Goal: Information Seeking & Learning: Learn about a topic

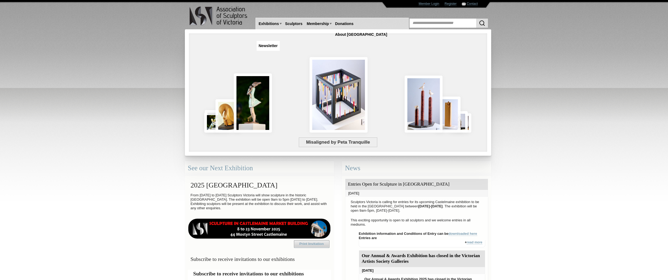
click at [280, 41] on link "Newsletter" at bounding box center [268, 46] width 23 height 10
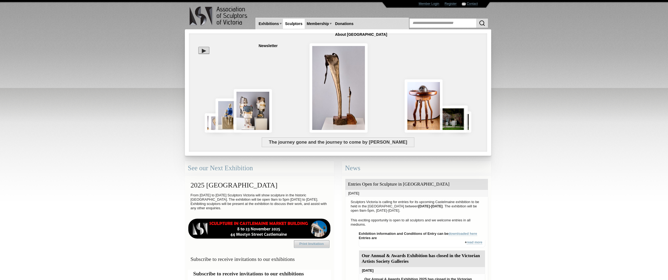
click at [291, 23] on link "Sculptors" at bounding box center [294, 24] width 22 height 10
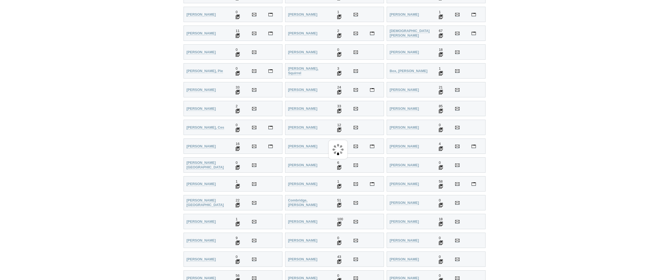
scroll to position [246, 0]
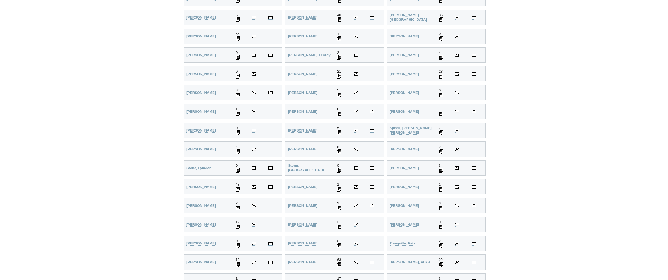
scroll to position [1169, 0]
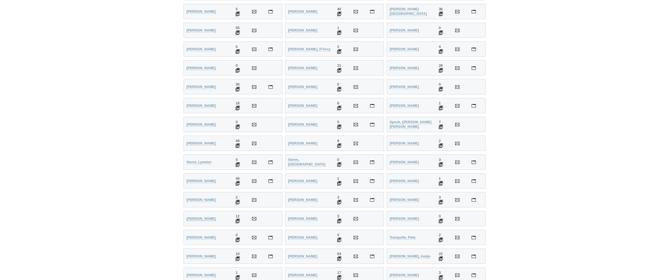
click at [203, 218] on strong "[PERSON_NAME]" at bounding box center [201, 218] width 29 height 4
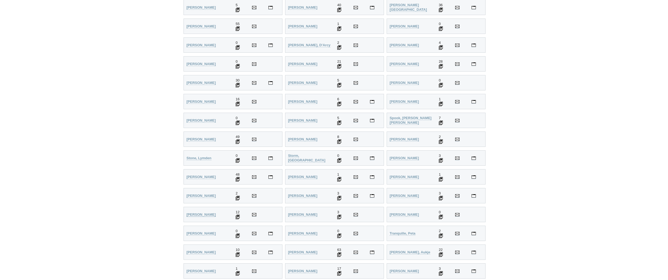
scroll to position [1174, 0]
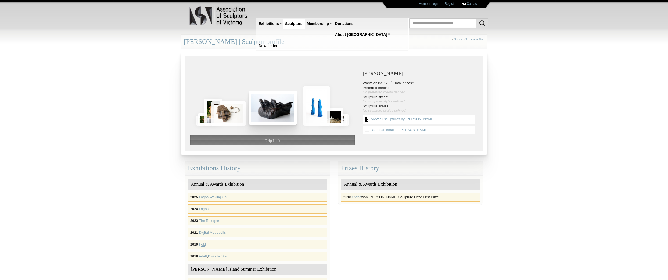
click at [270, 107] on img at bounding box center [273, 108] width 49 height 34
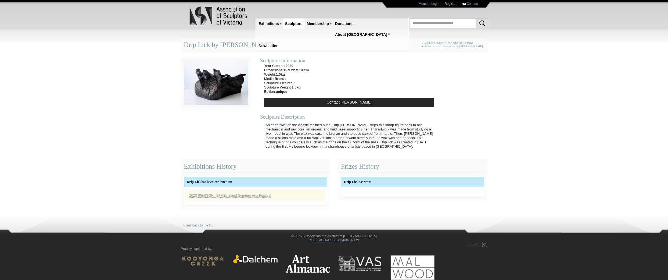
click at [215, 82] on img at bounding box center [216, 83] width 70 height 50
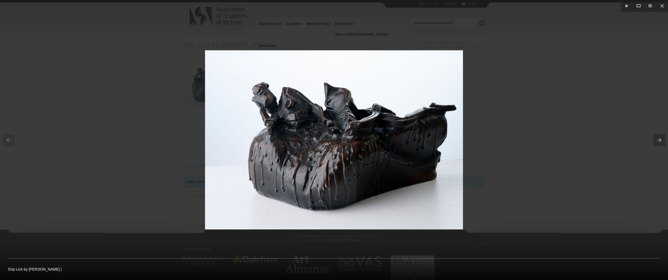
click at [661, 139] on button at bounding box center [661, 140] width 15 height 27
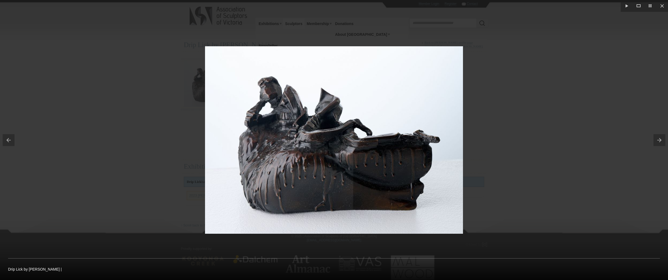
click at [661, 139] on button at bounding box center [661, 140] width 15 height 27
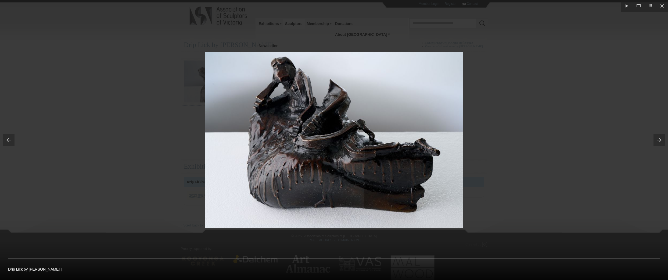
click at [659, 140] on button at bounding box center [661, 140] width 15 height 27
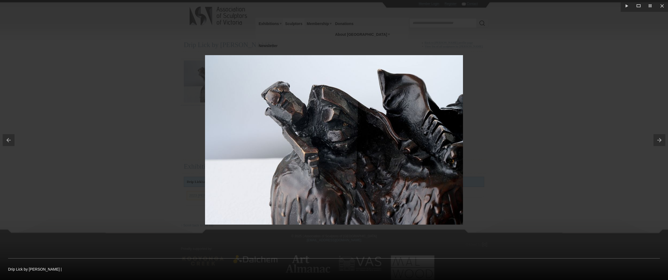
click at [659, 139] on button at bounding box center [661, 140] width 15 height 27
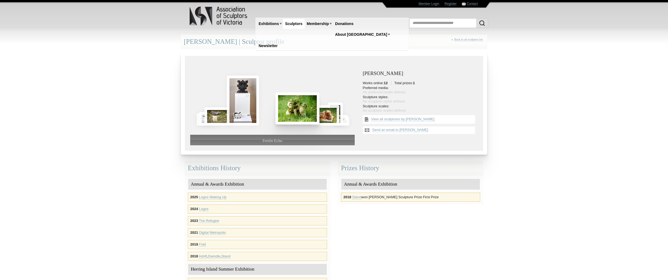
click at [272, 94] on div at bounding box center [272, 89] width 164 height 56
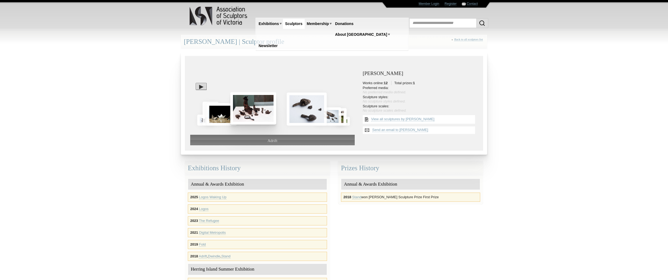
click at [272, 105] on div at bounding box center [272, 89] width 164 height 56
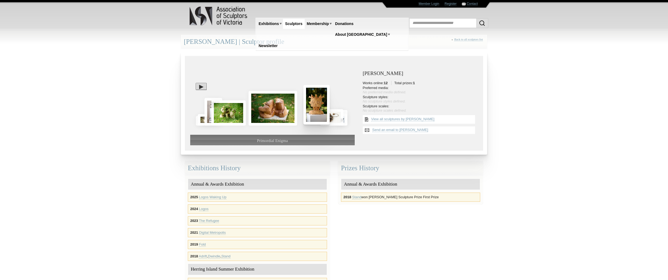
click at [316, 107] on img at bounding box center [316, 105] width 26 height 40
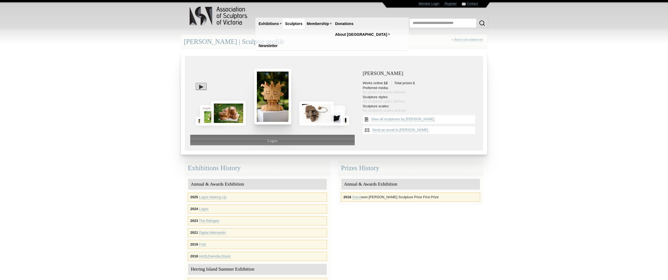
click at [272, 97] on img at bounding box center [272, 96] width 37 height 55
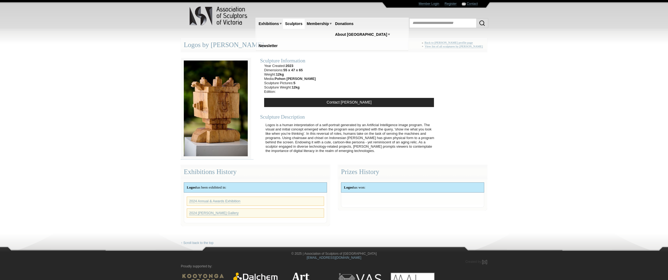
click at [209, 212] on link "2024 [PERSON_NAME] Gallery" at bounding box center [213, 213] width 49 height 4
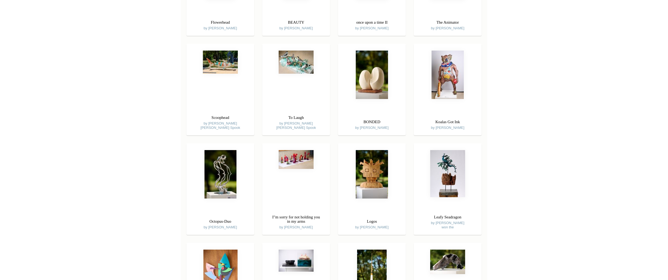
scroll to position [1453, 0]
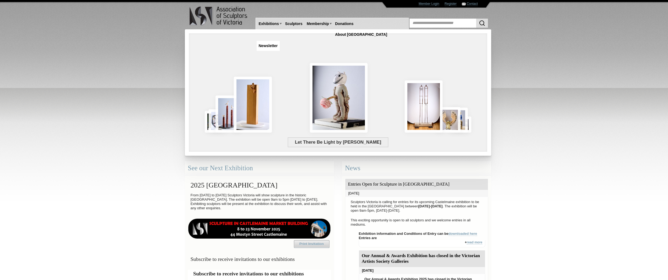
click at [280, 41] on link "Newsletter" at bounding box center [268, 46] width 23 height 10
